Goal: Navigation & Orientation: Understand site structure

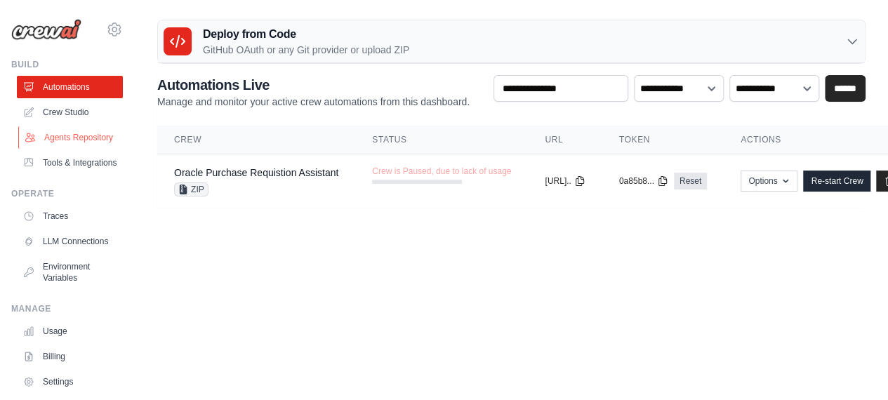
click at [63, 136] on link "Agents Repository" at bounding box center [71, 137] width 106 height 22
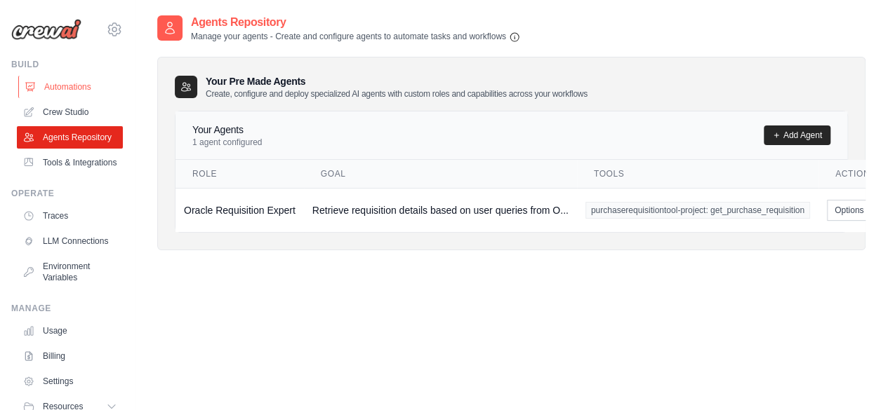
click at [80, 86] on link "Automations" at bounding box center [71, 87] width 106 height 22
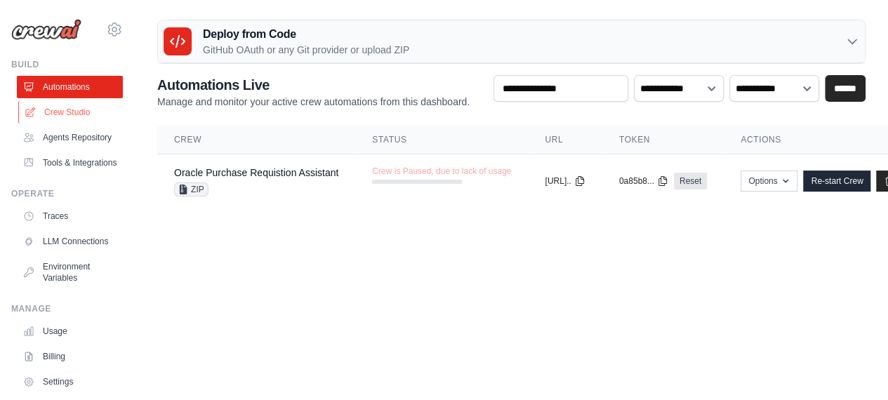
click at [79, 109] on link "Crew Studio" at bounding box center [71, 112] width 106 height 22
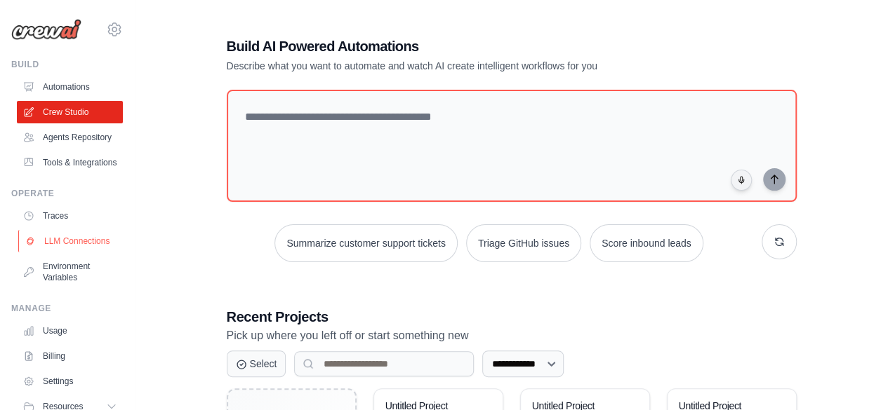
scroll to position [90, 0]
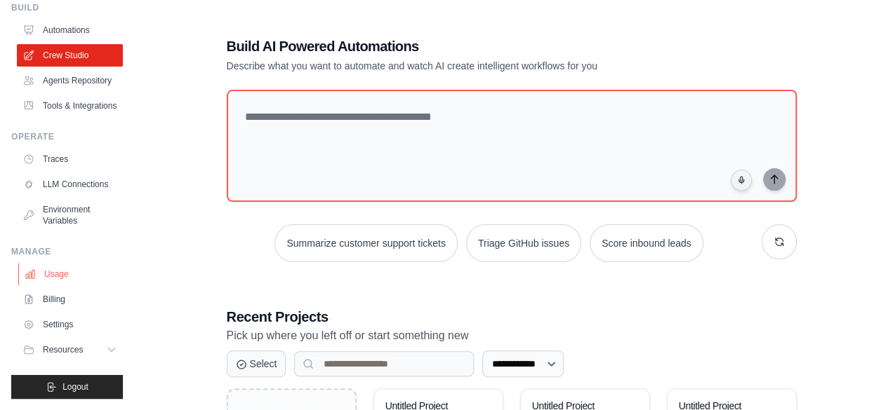
click at [66, 274] on link "Usage" at bounding box center [71, 274] width 106 height 22
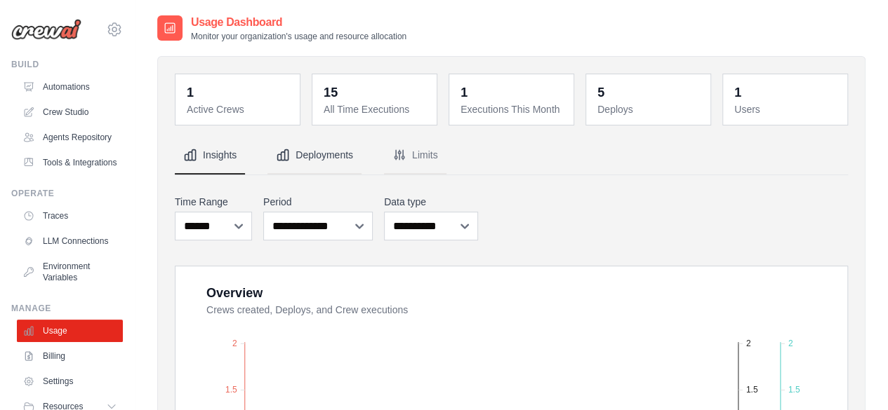
click at [328, 148] on button "Deployments" at bounding box center [314, 156] width 94 height 38
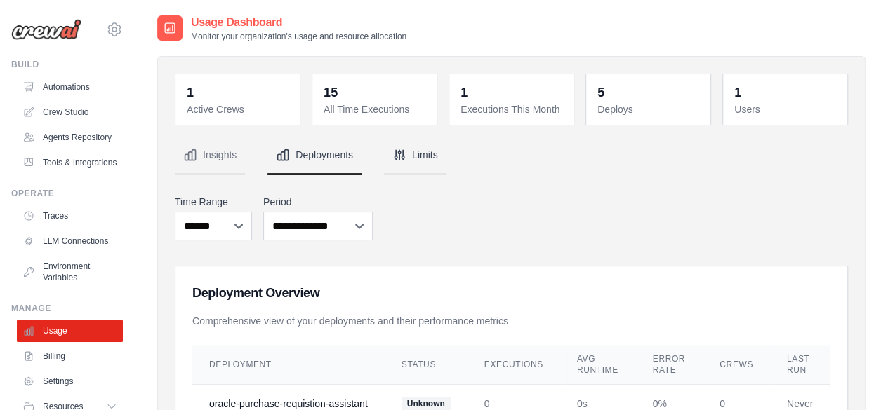
click at [406, 151] on button "Limits" at bounding box center [415, 156] width 62 height 38
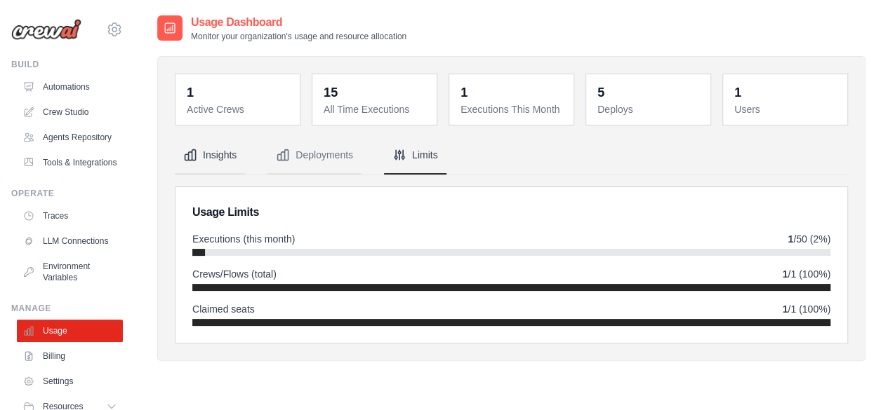
click at [208, 156] on button "Insights" at bounding box center [210, 156] width 70 height 38
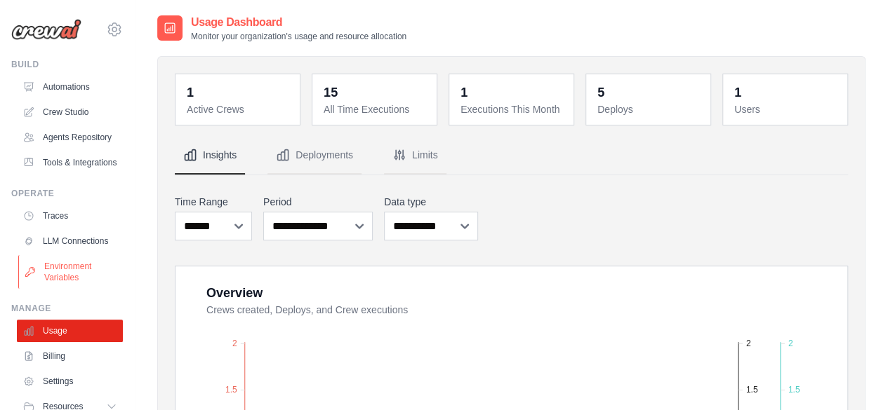
scroll to position [90, 0]
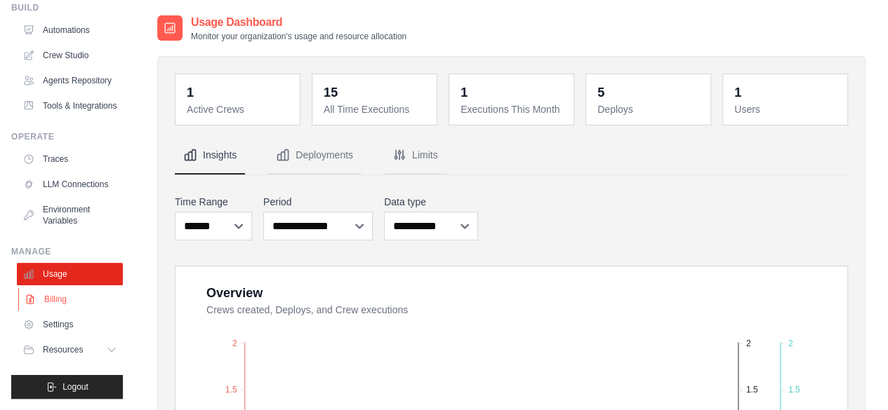
click at [58, 298] on link "Billing" at bounding box center [71, 299] width 106 height 22
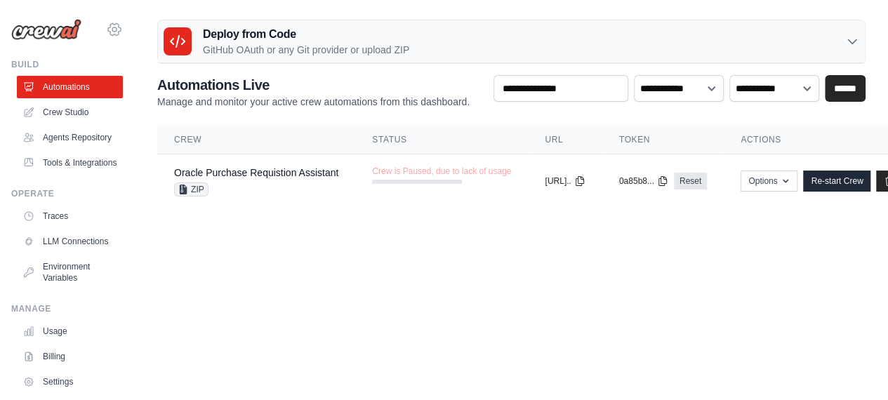
click at [108, 27] on icon at bounding box center [114, 29] width 13 height 12
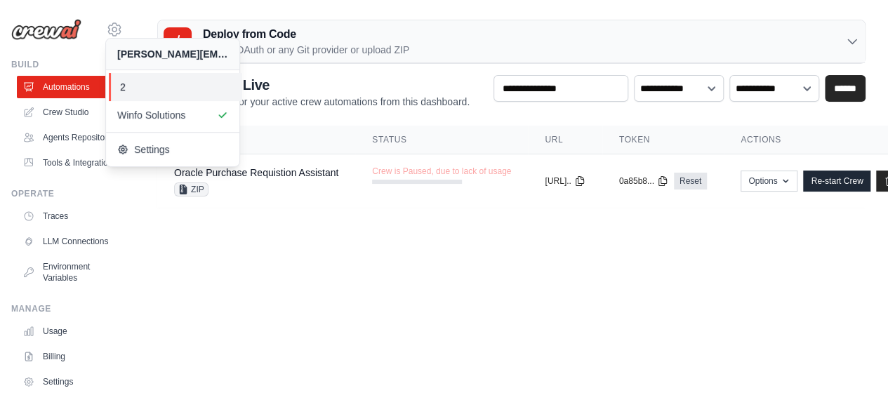
click at [132, 86] on span "2" at bounding box center [175, 87] width 111 height 14
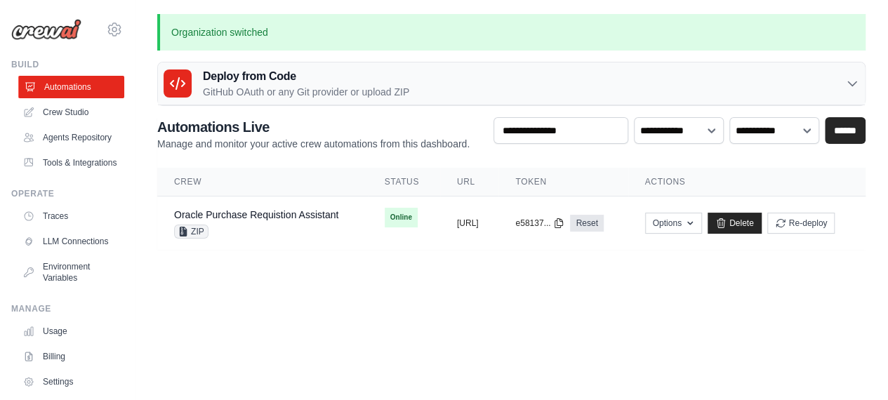
click at [74, 91] on link "Automations" at bounding box center [71, 87] width 106 height 22
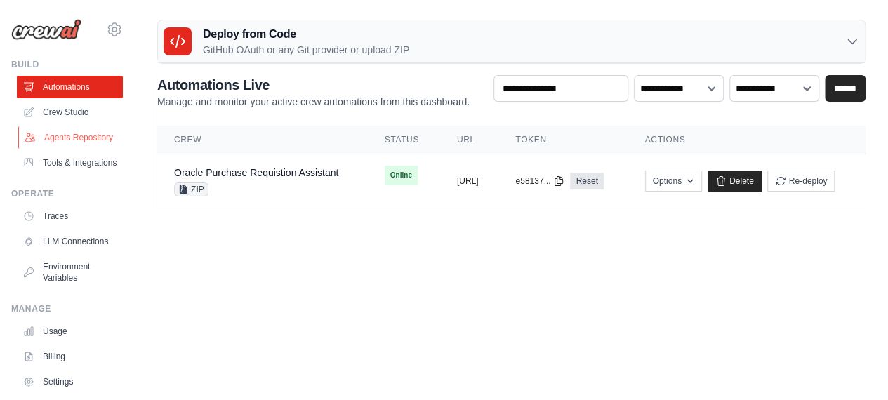
click at [71, 135] on link "Agents Repository" at bounding box center [71, 137] width 106 height 22
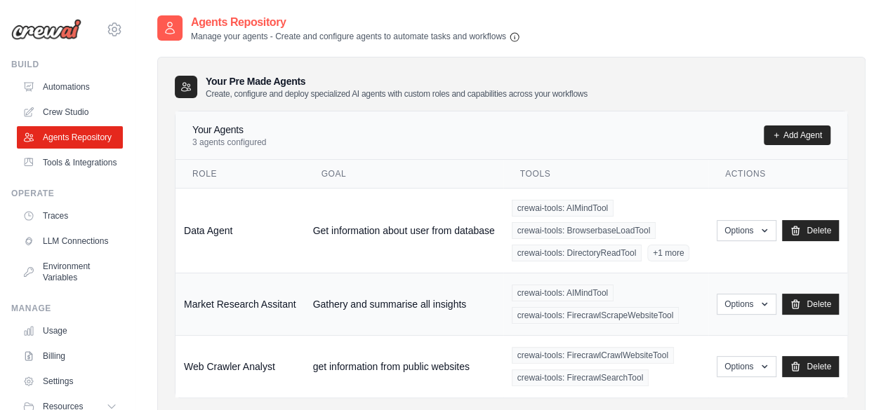
scroll to position [39, 0]
